Goal: Task Accomplishment & Management: Manage account settings

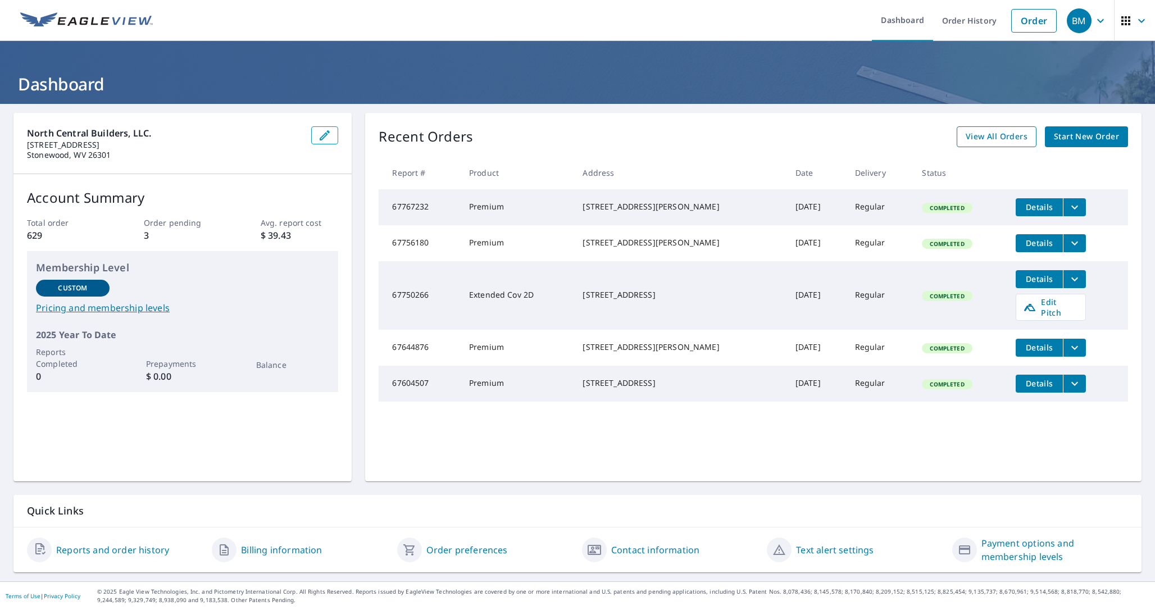
click at [986, 136] on span "View All Orders" at bounding box center [997, 137] width 62 height 14
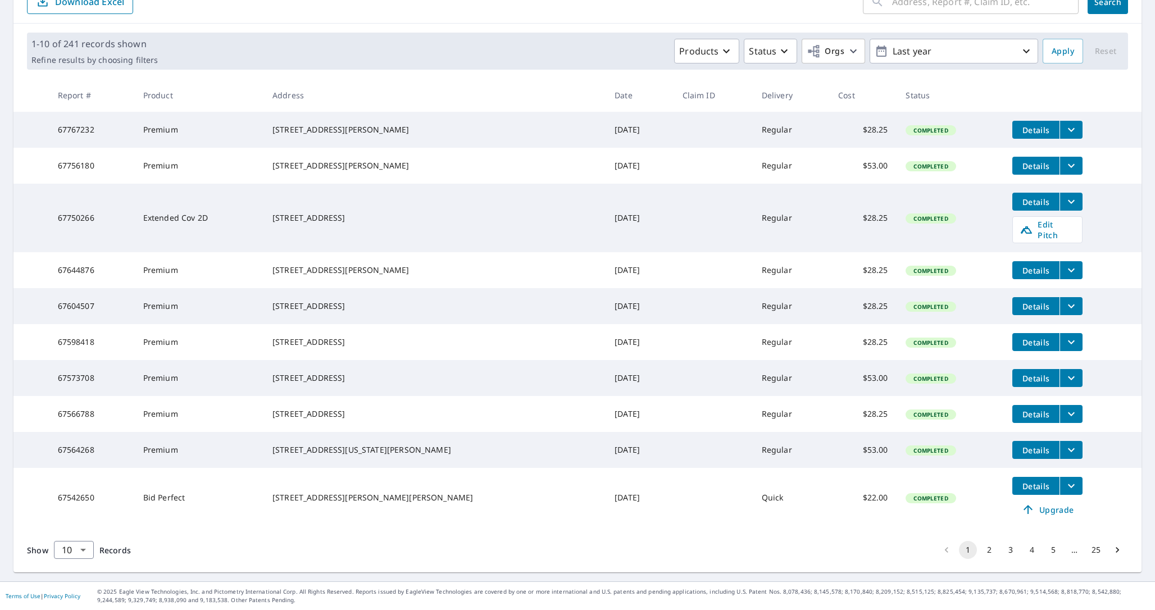
scroll to position [165, 0]
click at [911, 42] on p "Last year" at bounding box center [953, 52] width 131 height 20
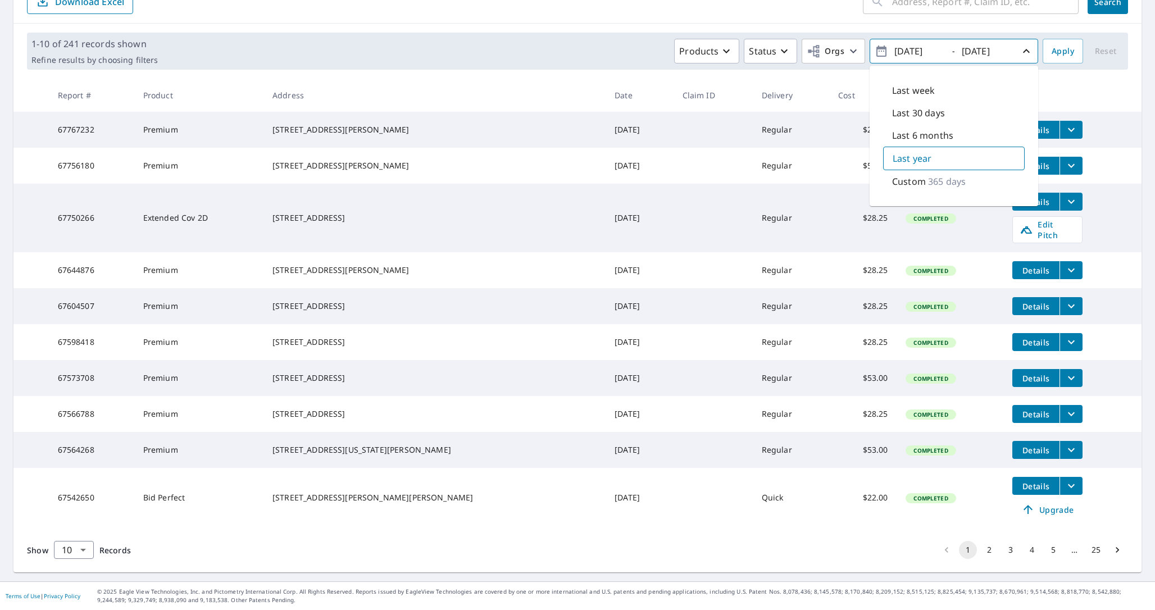
click at [929, 106] on p "Last 30 days" at bounding box center [918, 112] width 53 height 13
type input "[DATE]"
click at [1052, 44] on span "Apply" at bounding box center [1063, 51] width 22 height 14
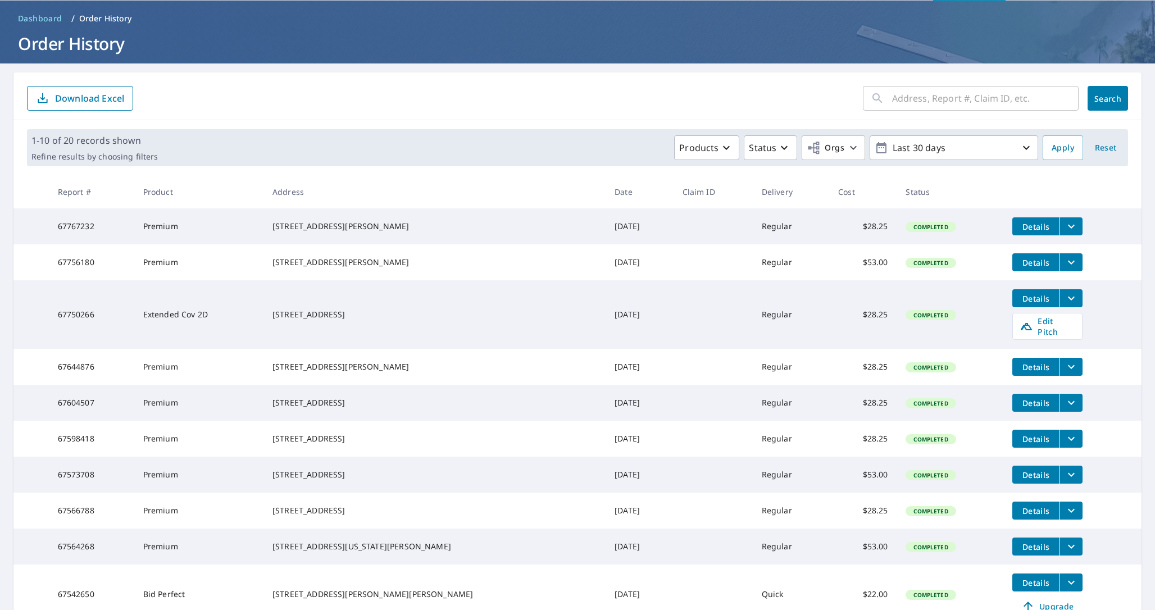
scroll to position [165, 0]
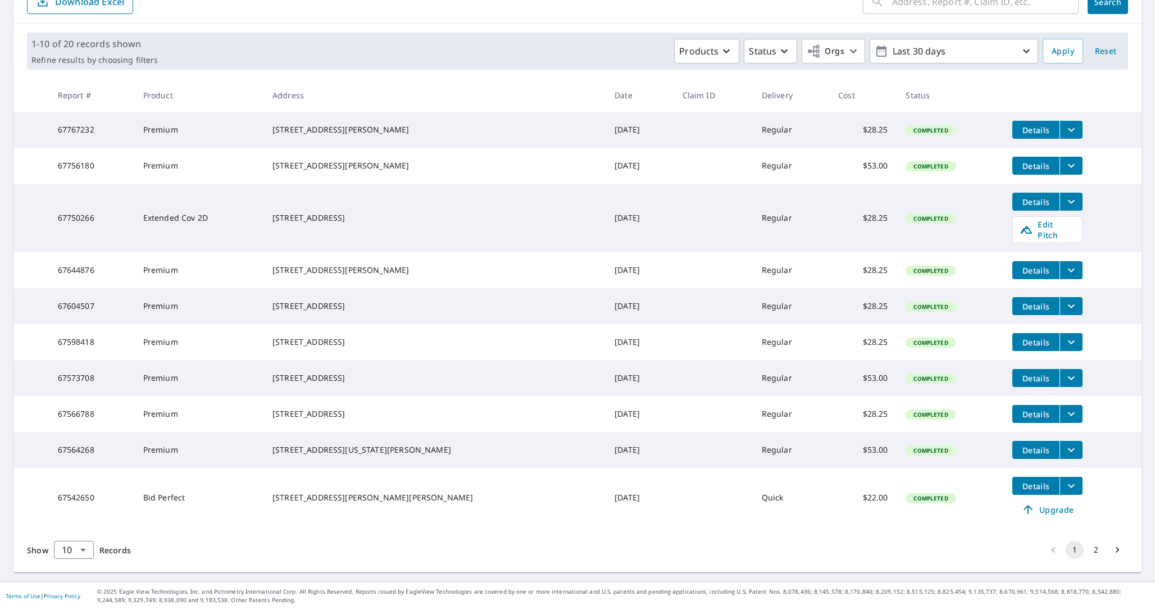
click at [1090, 553] on button "2" at bounding box center [1096, 550] width 18 height 18
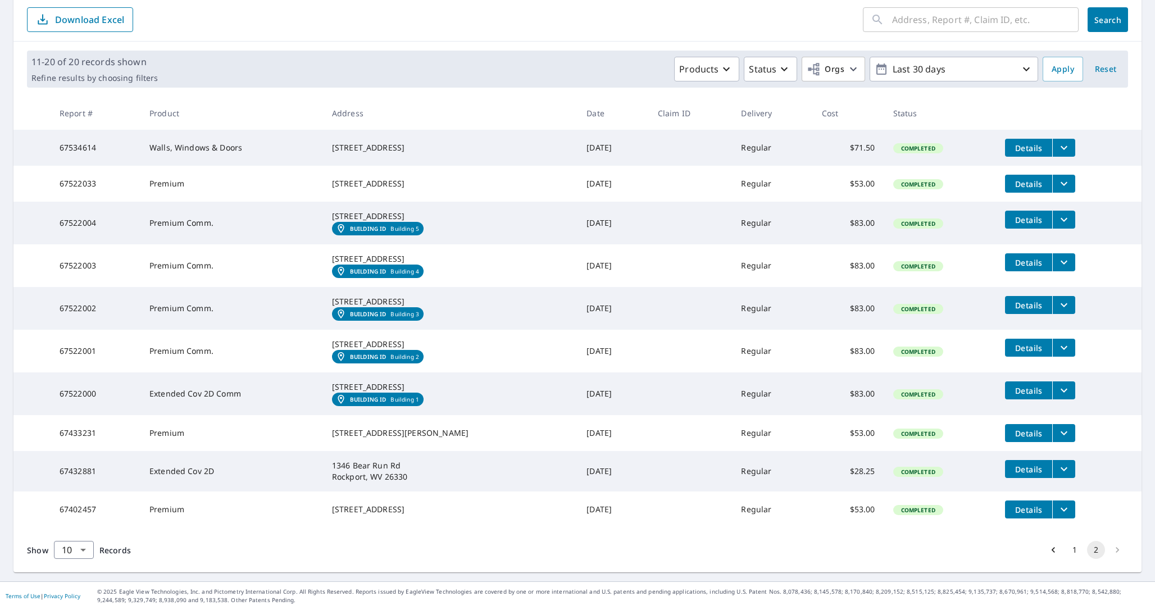
scroll to position [193, 0]
click at [1069, 547] on button "1" at bounding box center [1075, 550] width 18 height 18
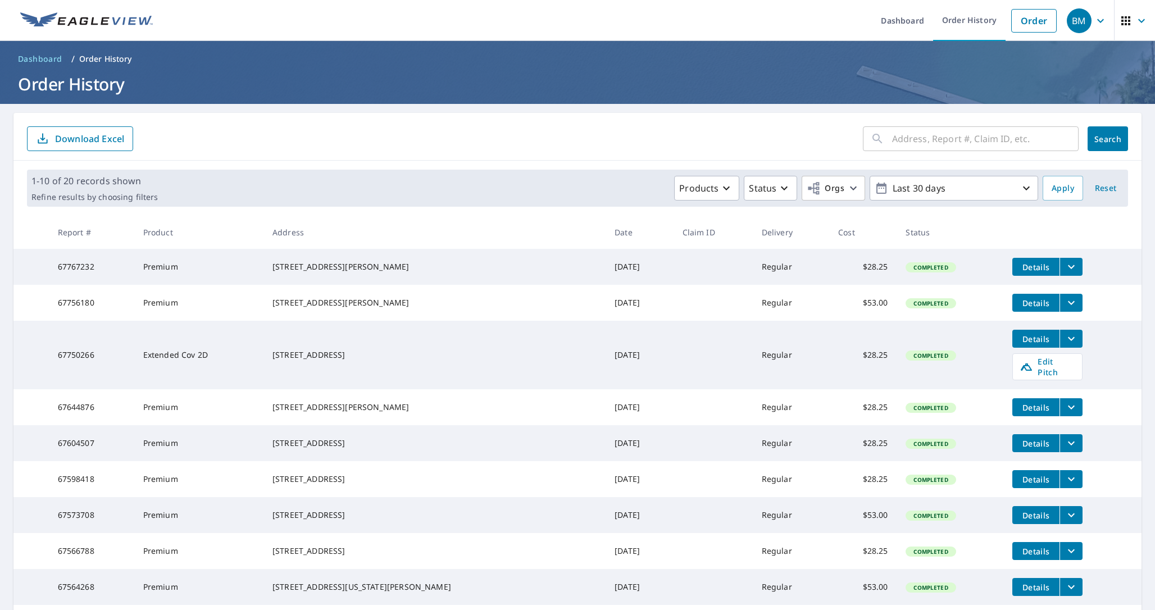
click at [35, 57] on span "Dashboard" at bounding box center [40, 58] width 44 height 11
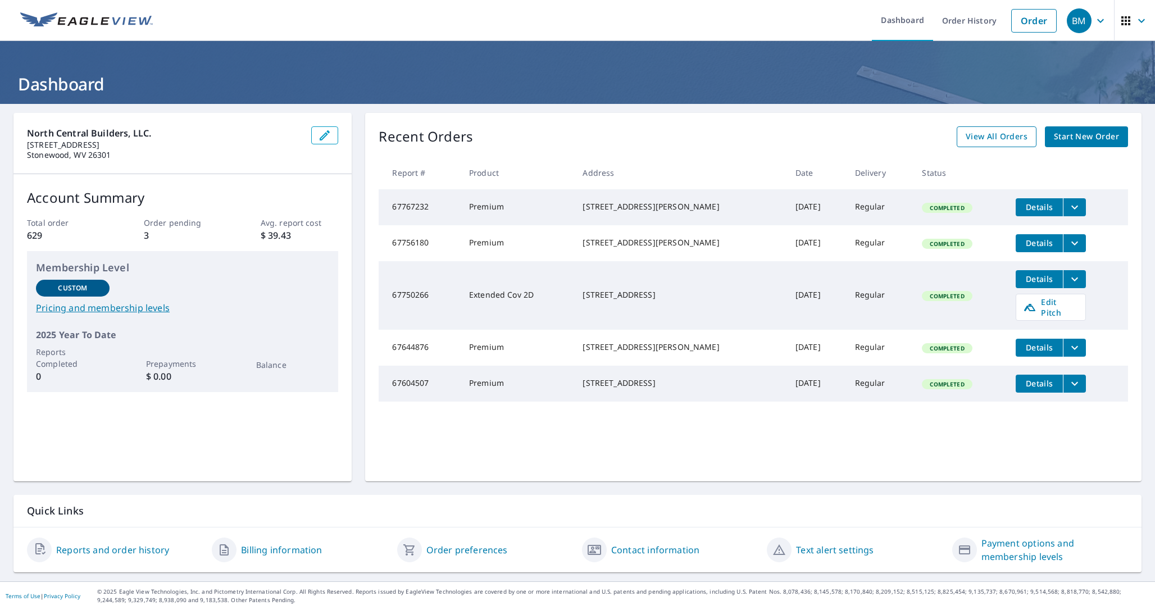
click at [994, 135] on span "View All Orders" at bounding box center [997, 137] width 62 height 14
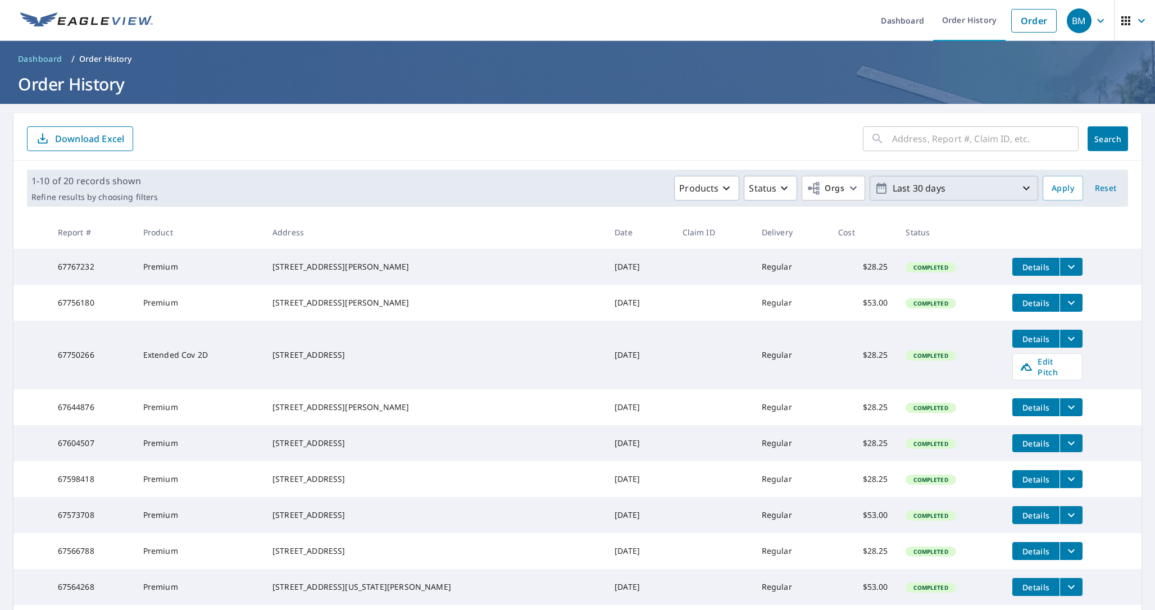
scroll to position [165, 0]
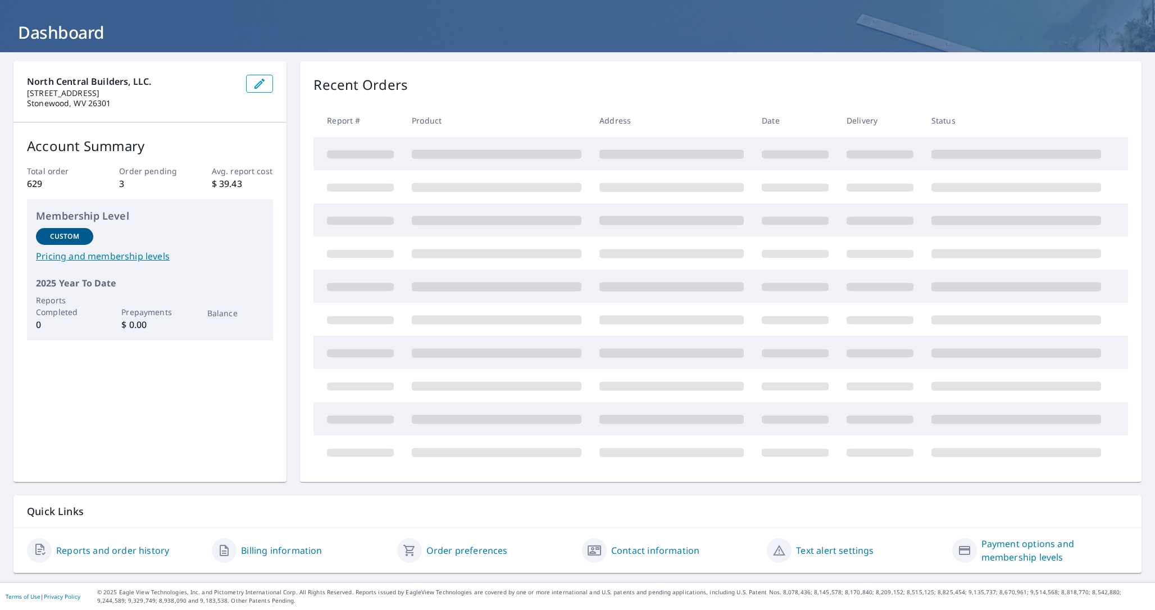
scroll to position [52, 0]
click at [249, 549] on link "Billing information" at bounding box center [281, 549] width 81 height 13
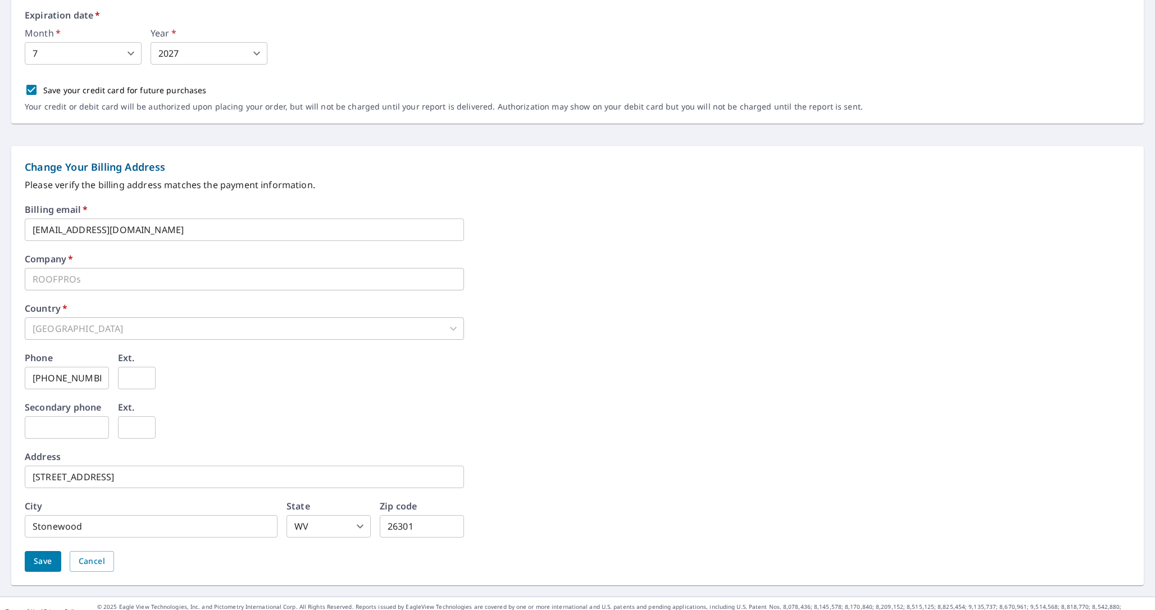
scroll to position [332, 0]
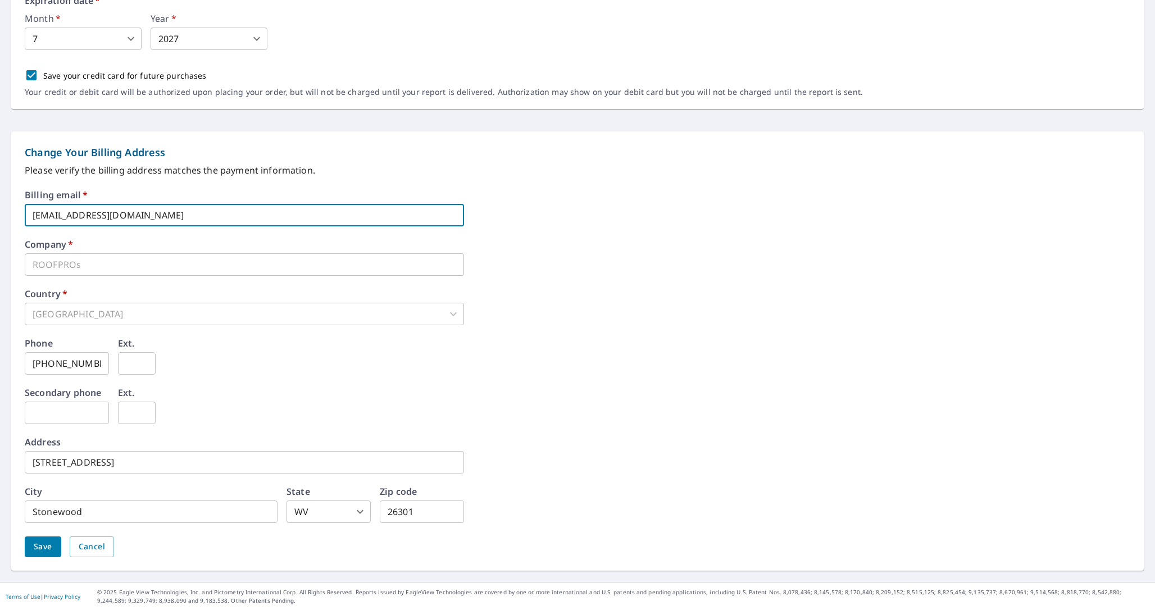
drag, startPoint x: 64, startPoint y: 215, endPoint x: 0, endPoint y: 223, distance: 64.5
click at [0, 223] on form "**********" at bounding box center [577, 188] width 1155 height 788
click at [59, 215] on input "[EMAIL_ADDRESS][DOMAIN_NAME]" at bounding box center [244, 215] width 439 height 22
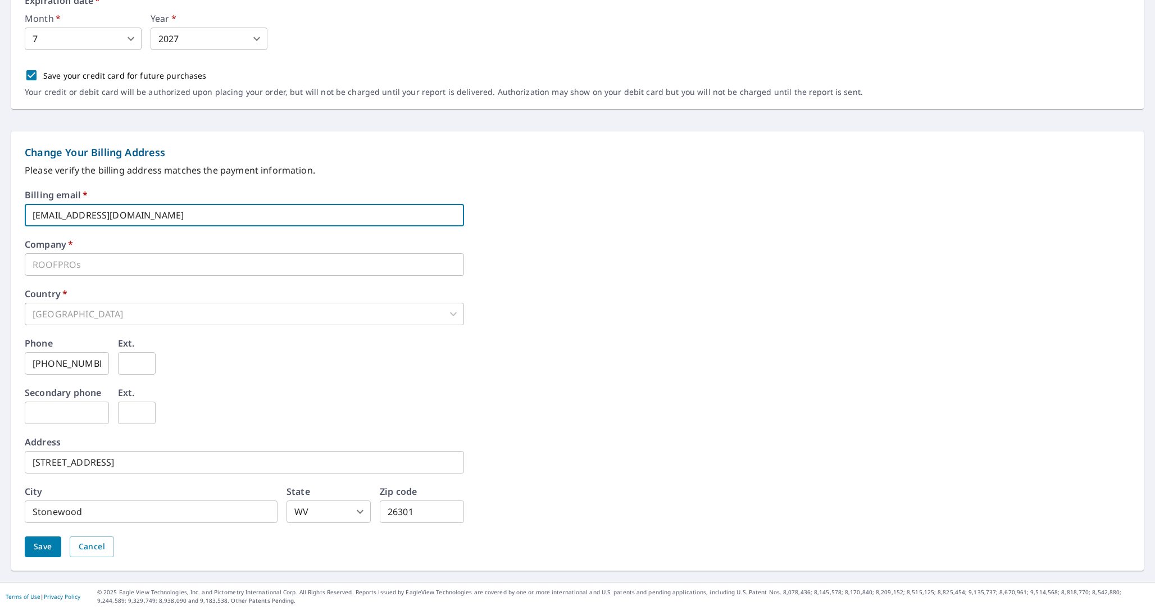
click at [51, 215] on input "[EMAIL_ADDRESS][DOMAIN_NAME]" at bounding box center [244, 215] width 439 height 22
type input "[EMAIL_ADDRESS][DOMAIN_NAME]"
click at [54, 554] on button "Save" at bounding box center [43, 546] width 37 height 21
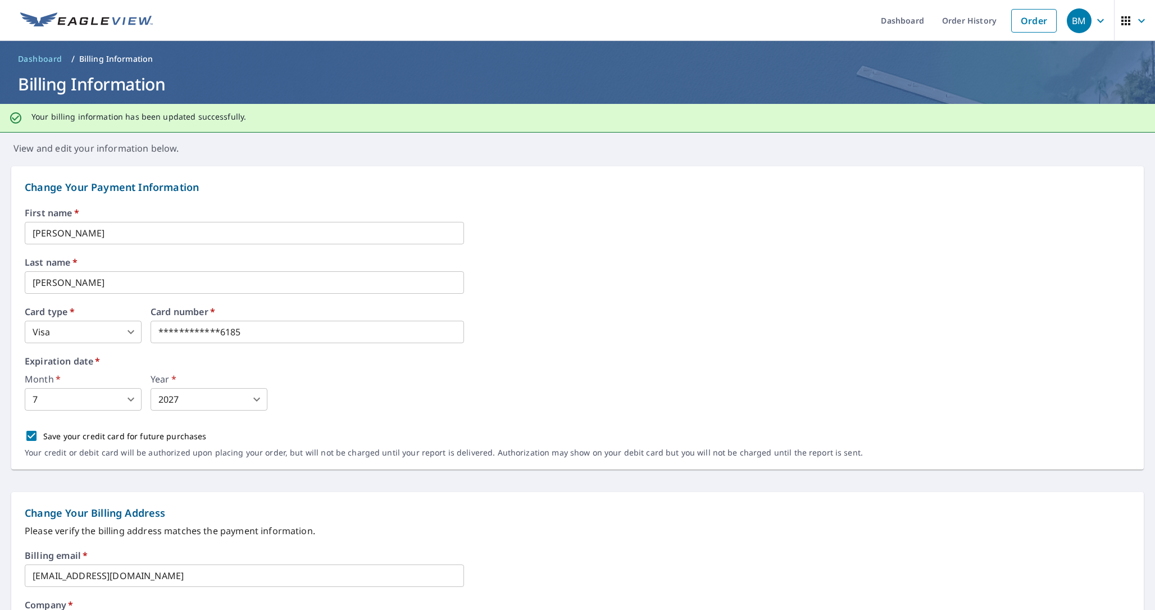
scroll to position [1, 0]
click at [41, 49] on link "Dashboard" at bounding box center [39, 58] width 53 height 18
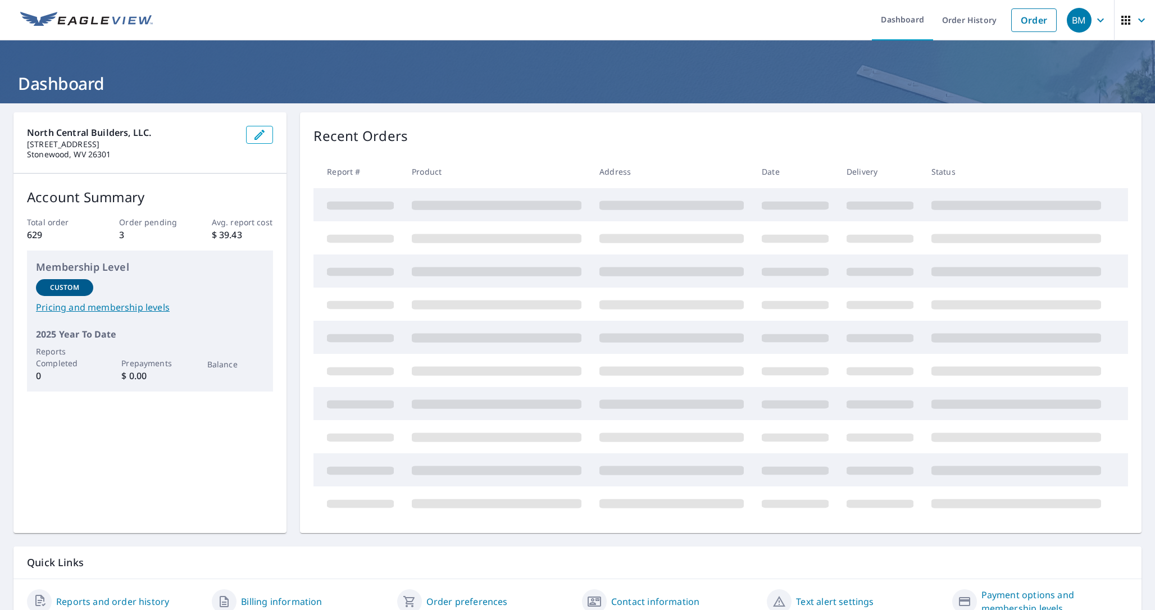
click at [103, 314] on link "Pricing and membership levels" at bounding box center [150, 307] width 228 height 13
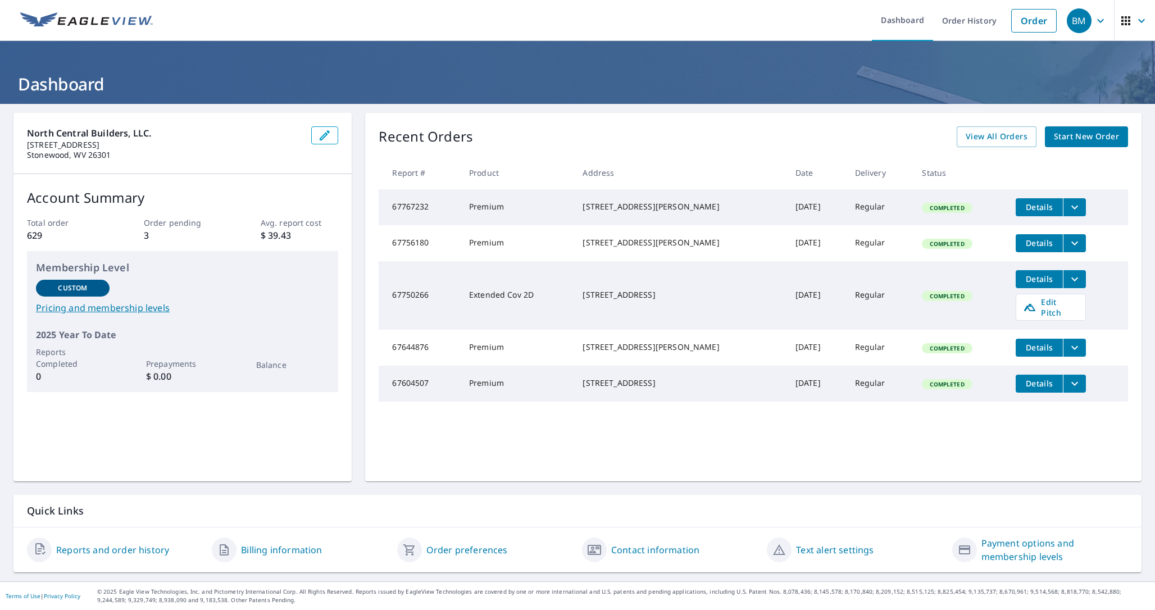
click at [845, 134] on div "Recent Orders View All Orders Start New Order" at bounding box center [753, 136] width 749 height 21
